Goal: Transaction & Acquisition: Purchase product/service

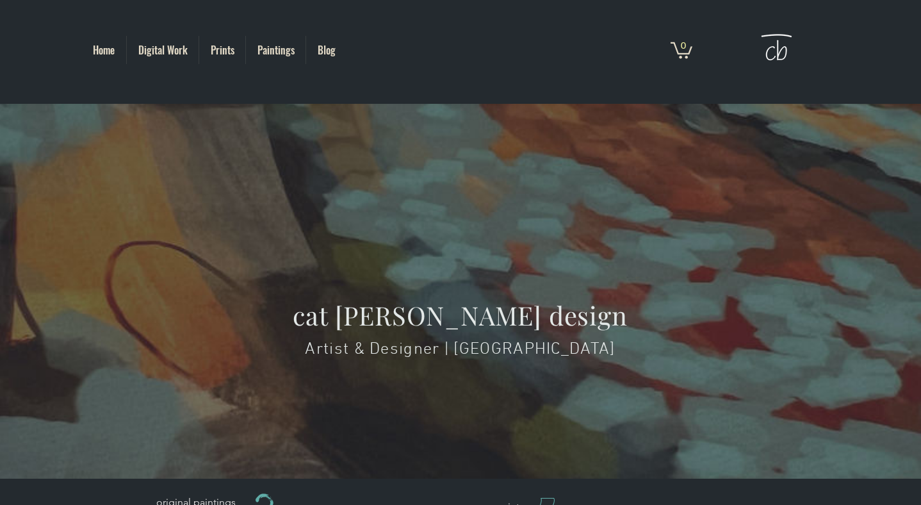
click at [278, 53] on p "Paintings" at bounding box center [276, 50] width 50 height 28
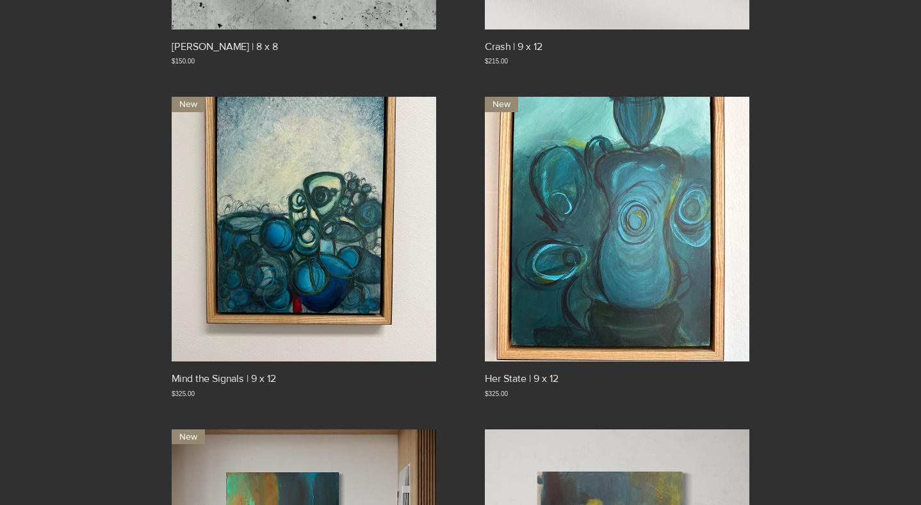
scroll to position [706, 0]
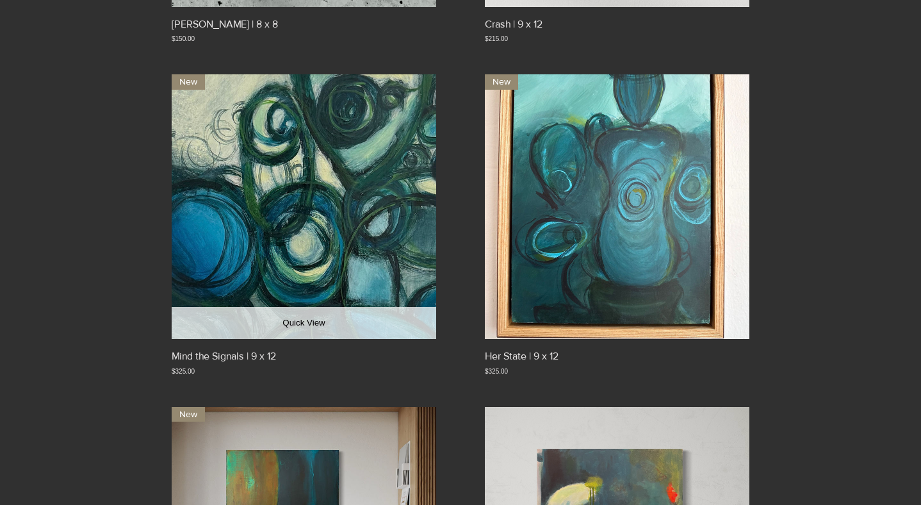
click at [364, 339] on button "Quick View" at bounding box center [304, 323] width 264 height 32
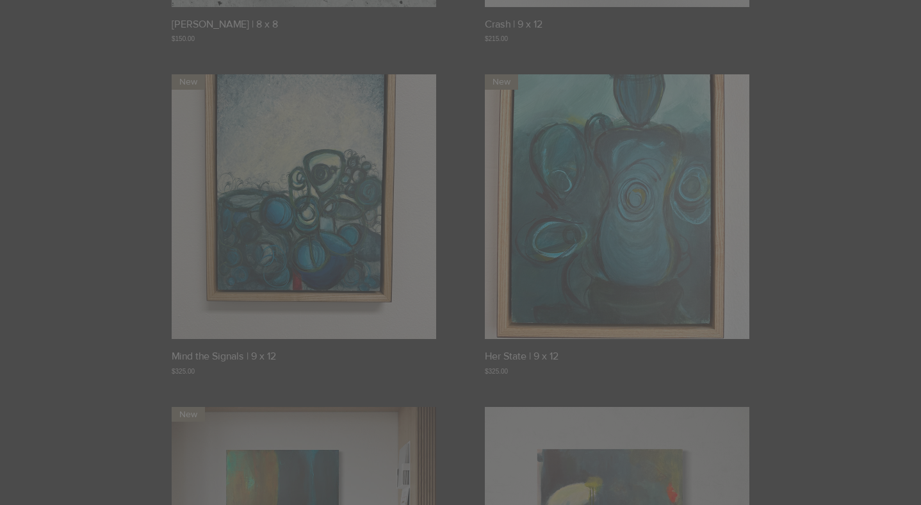
click at [820, 113] on div at bounding box center [460, 252] width 921 height 505
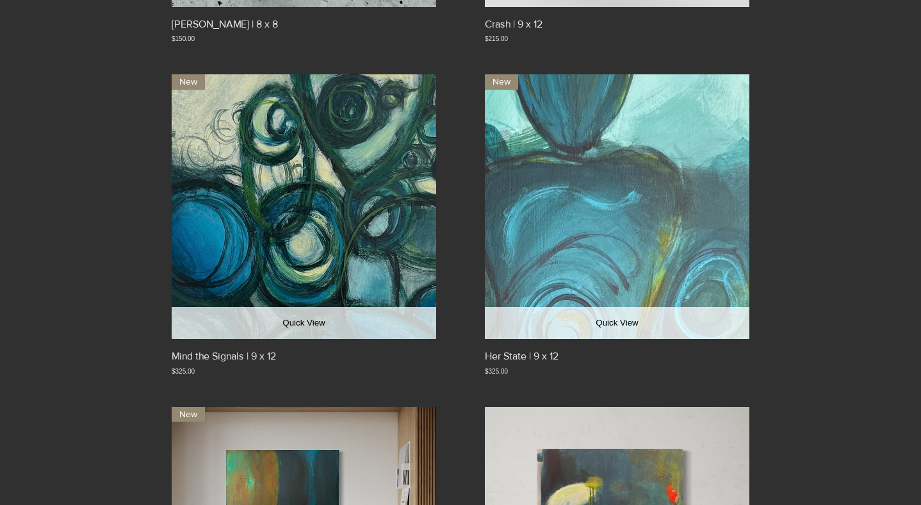
scroll to position [0, 0]
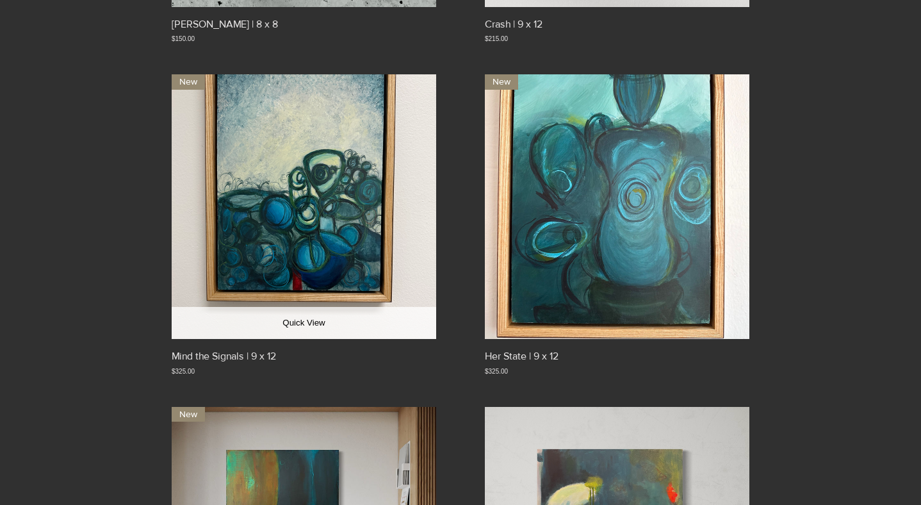
click at [418, 375] on div "Mind the Signals | 9 x 12 Price $325.00" at bounding box center [304, 362] width 264 height 26
click at [247, 361] on p "Mind the Signals | 9 x 12" at bounding box center [224, 356] width 104 height 14
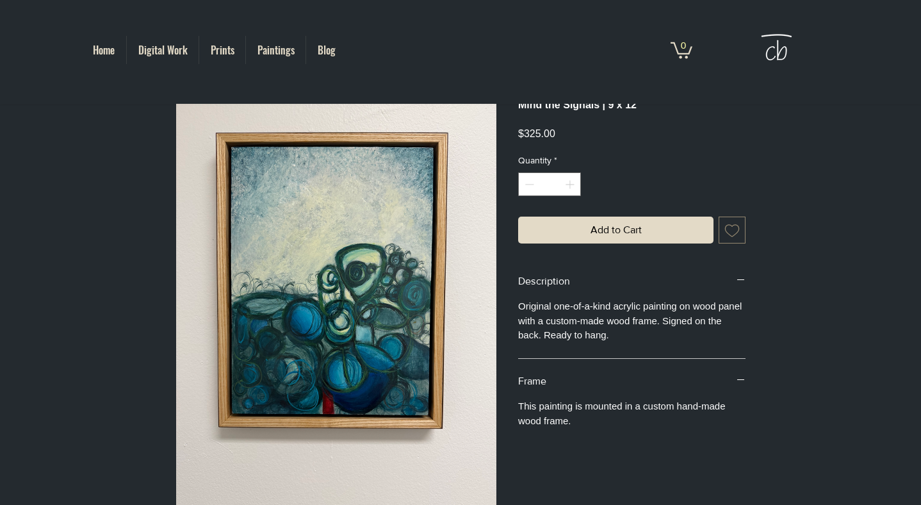
scroll to position [105, 0]
